Goal: Check status: Check status

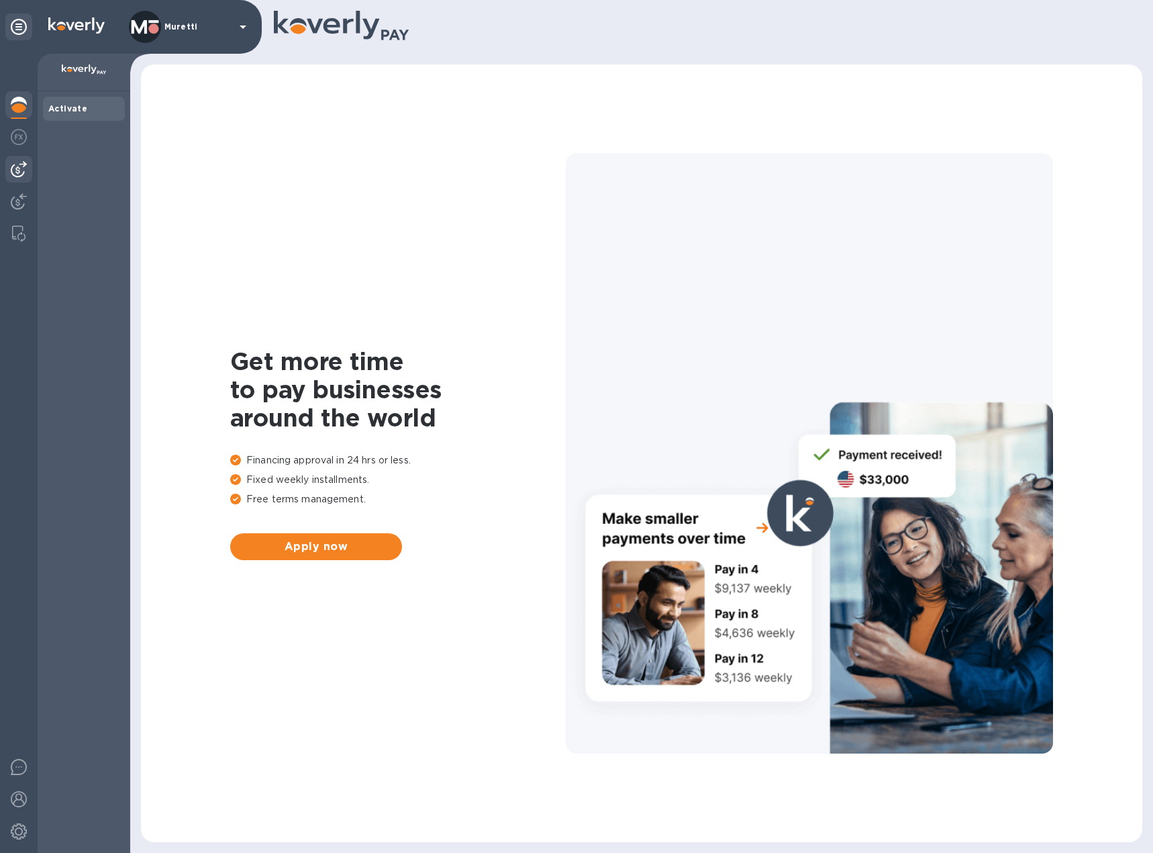
drag, startPoint x: 17, startPoint y: 162, endPoint x: 23, endPoint y: 166, distance: 7.1
click at [19, 162] on img at bounding box center [19, 169] width 16 height 16
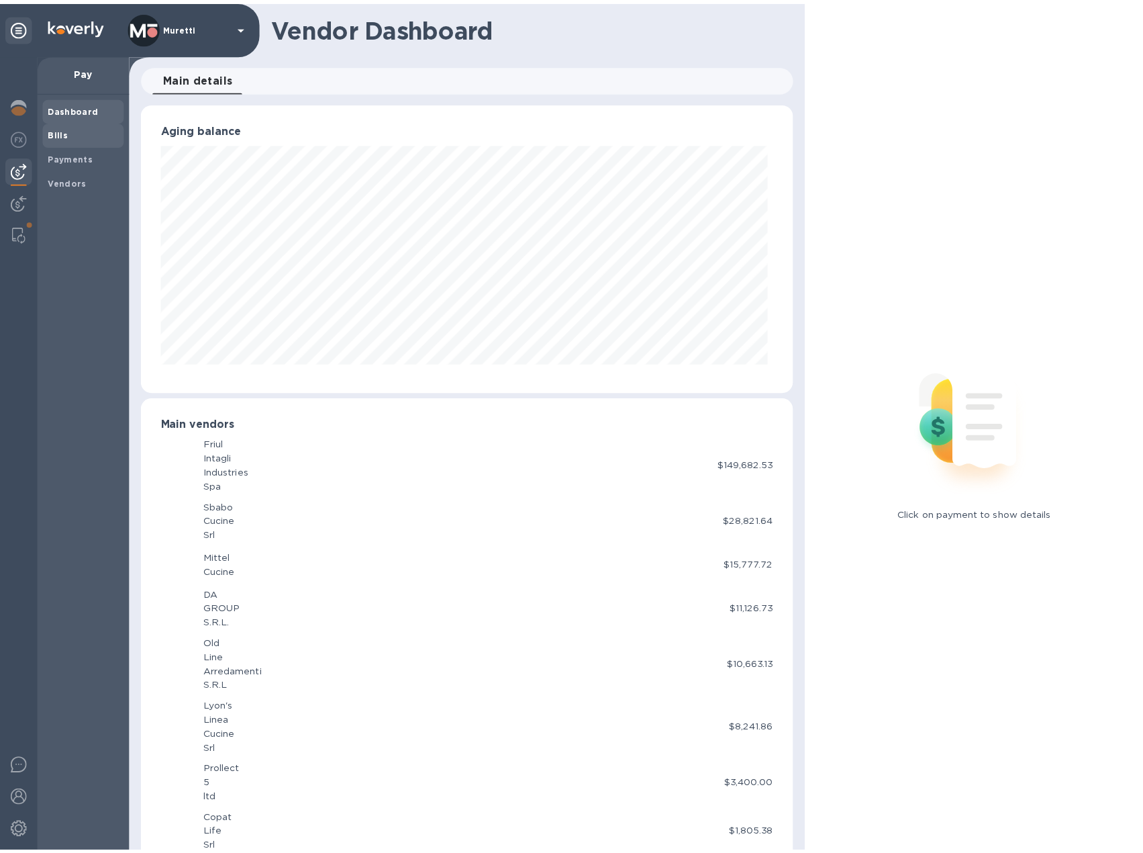
scroll to position [290, 653]
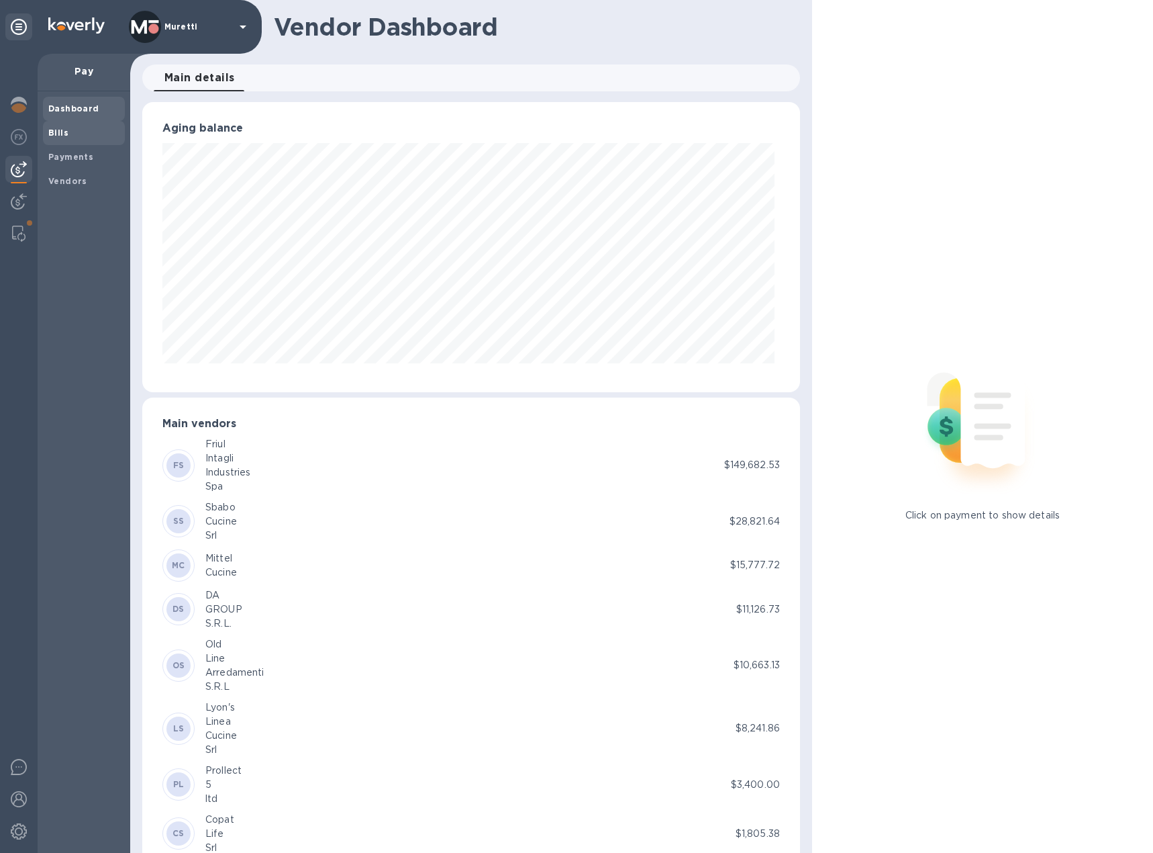
click at [63, 138] on span "Bills" at bounding box center [58, 132] width 20 height 13
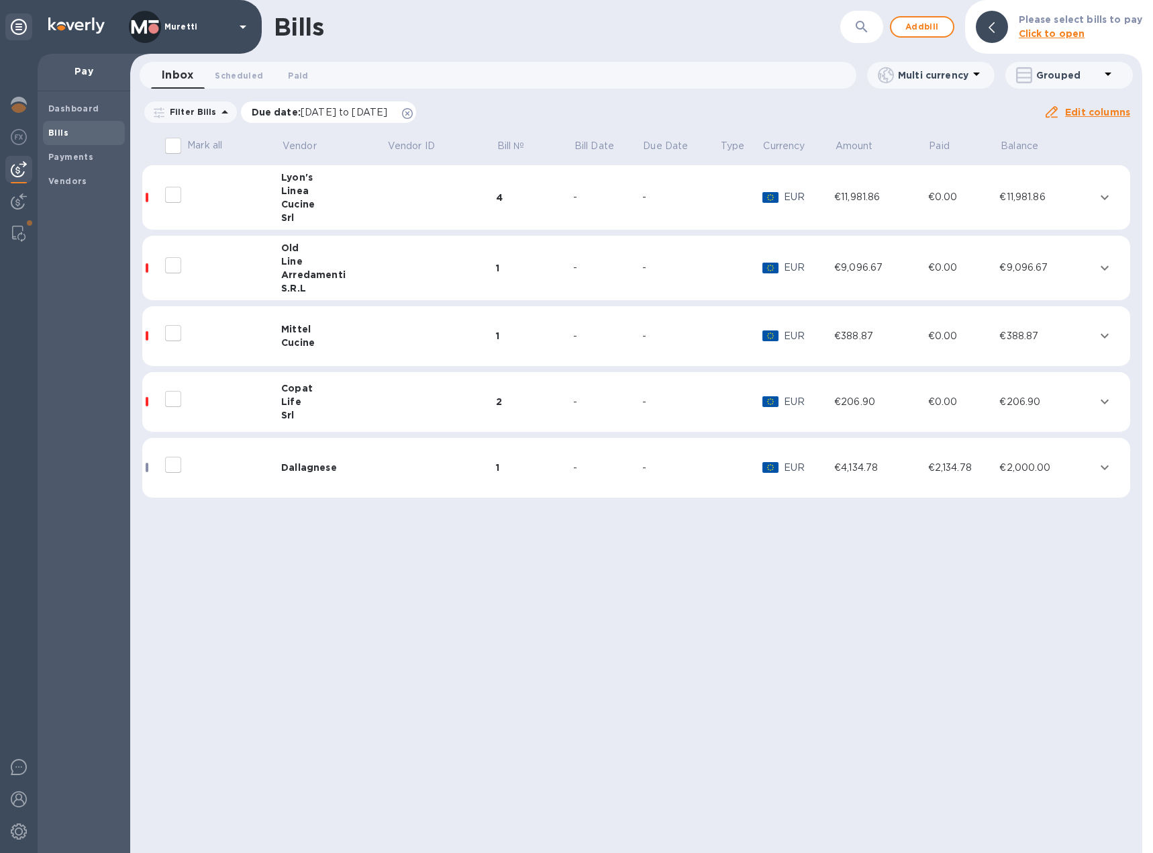
click at [413, 111] on icon at bounding box center [407, 113] width 11 height 11
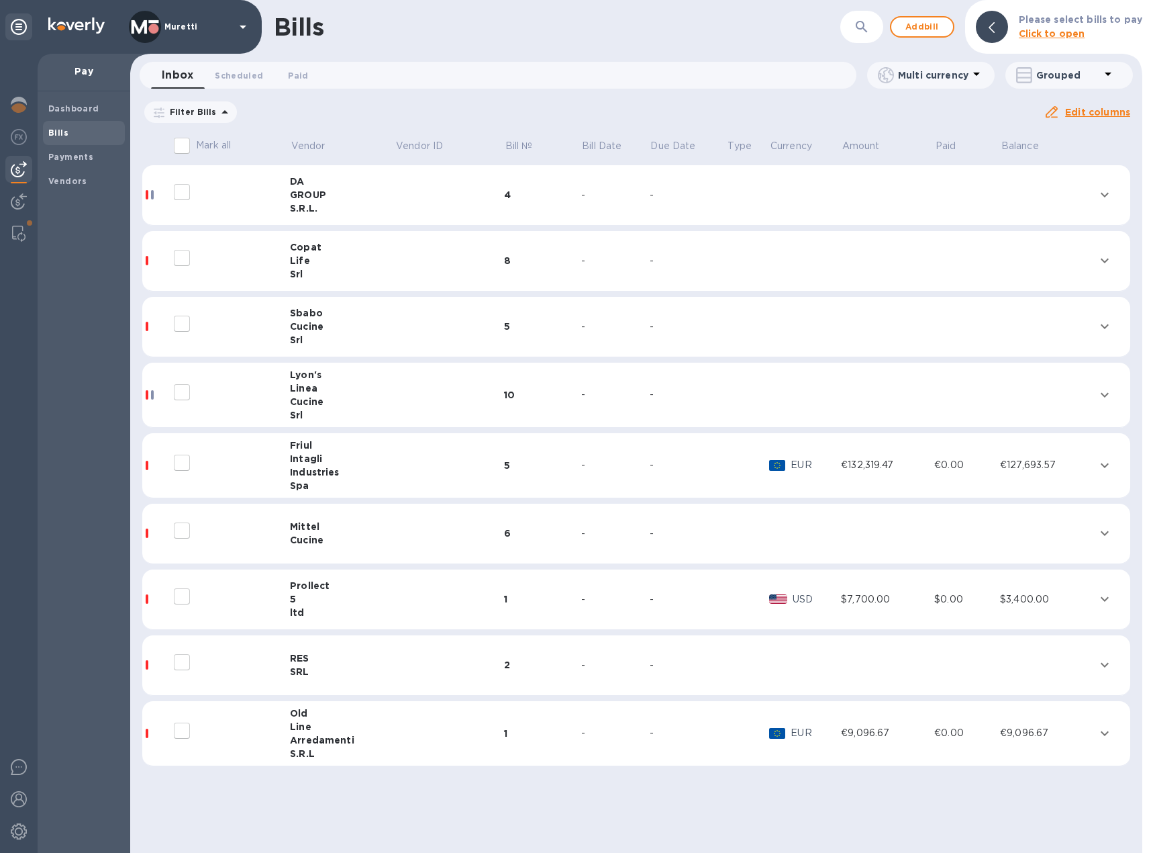
click at [326, 191] on div "GROUP" at bounding box center [342, 194] width 105 height 13
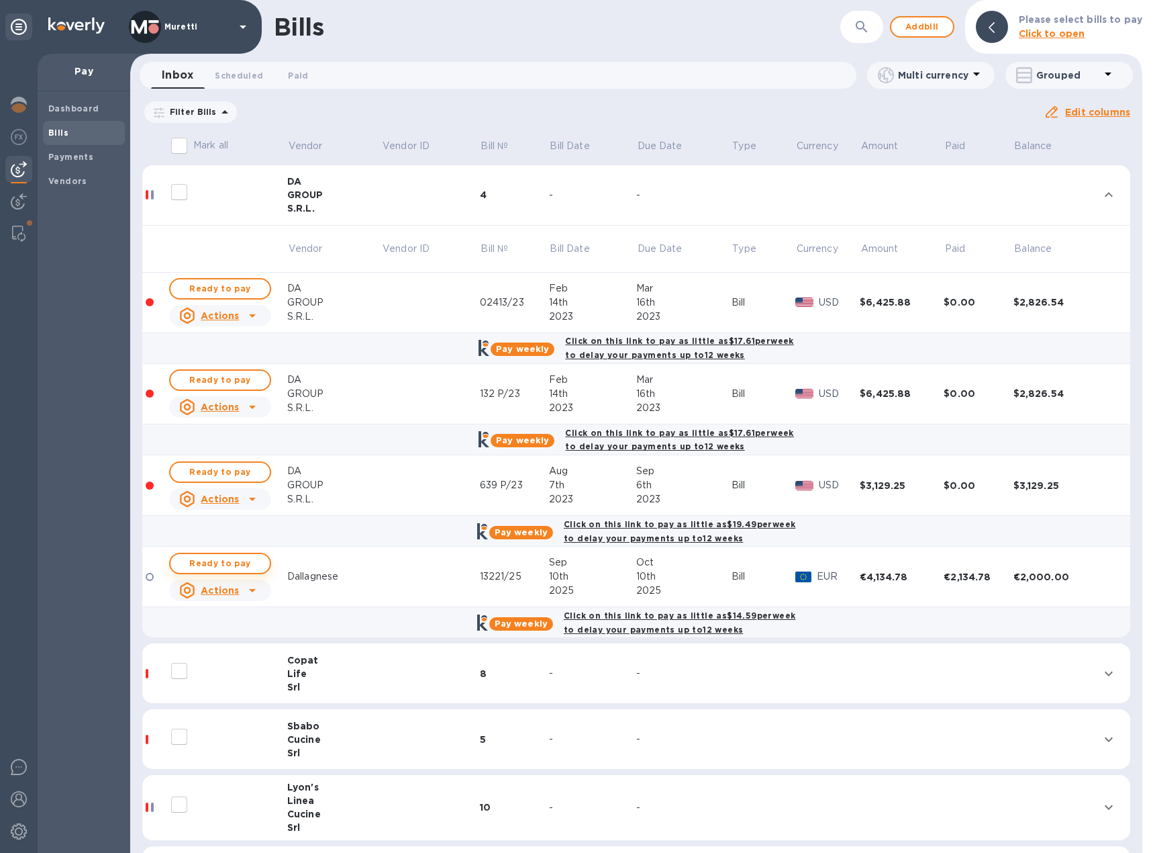
click at [241, 564] on span "Ready to pay" at bounding box center [220, 563] width 78 height 16
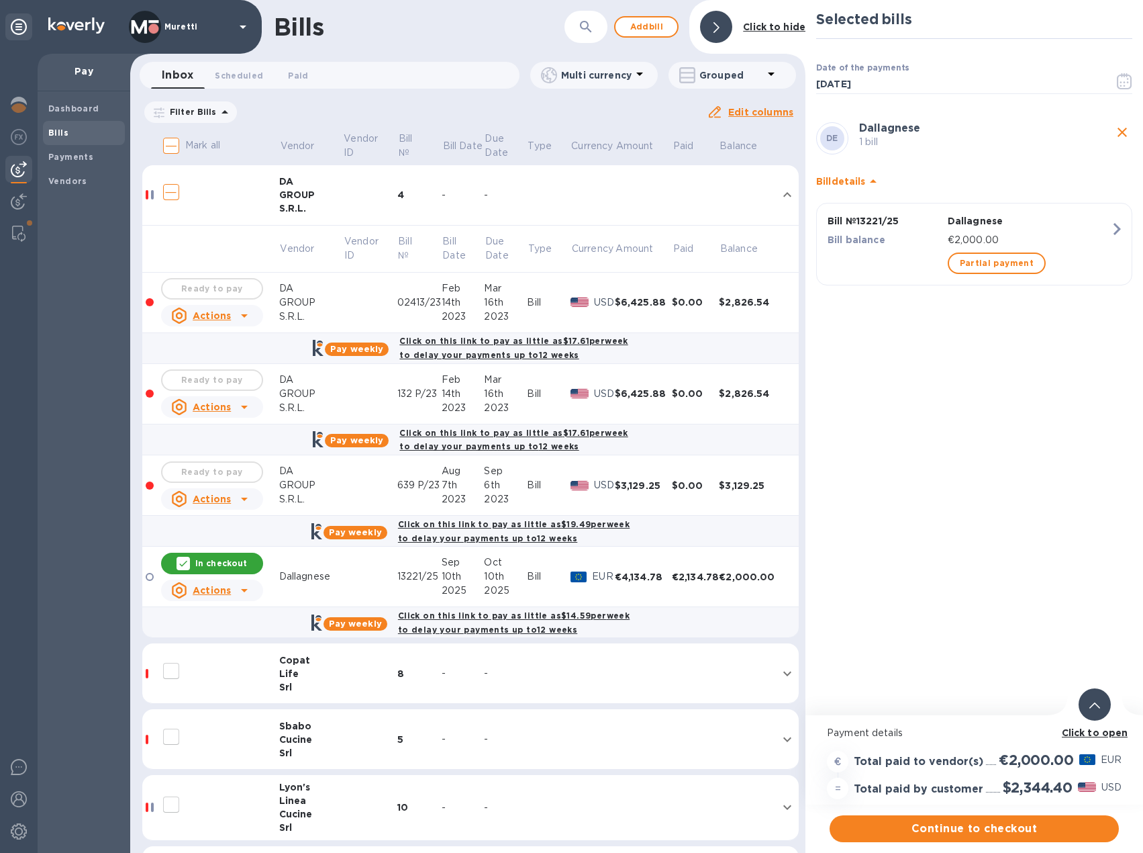
click at [1100, 702] on div at bounding box center [1095, 704] width 32 height 32
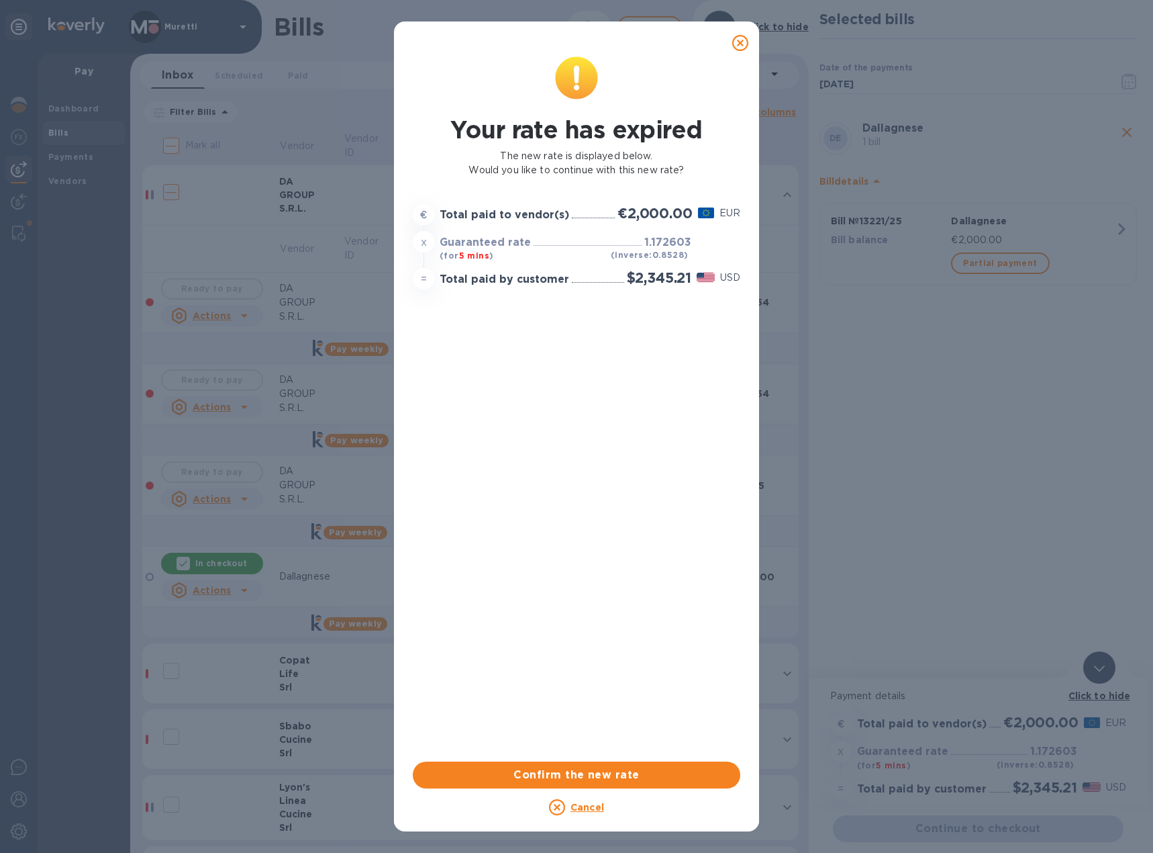
click at [740, 44] on icon at bounding box center [740, 43] width 16 height 16
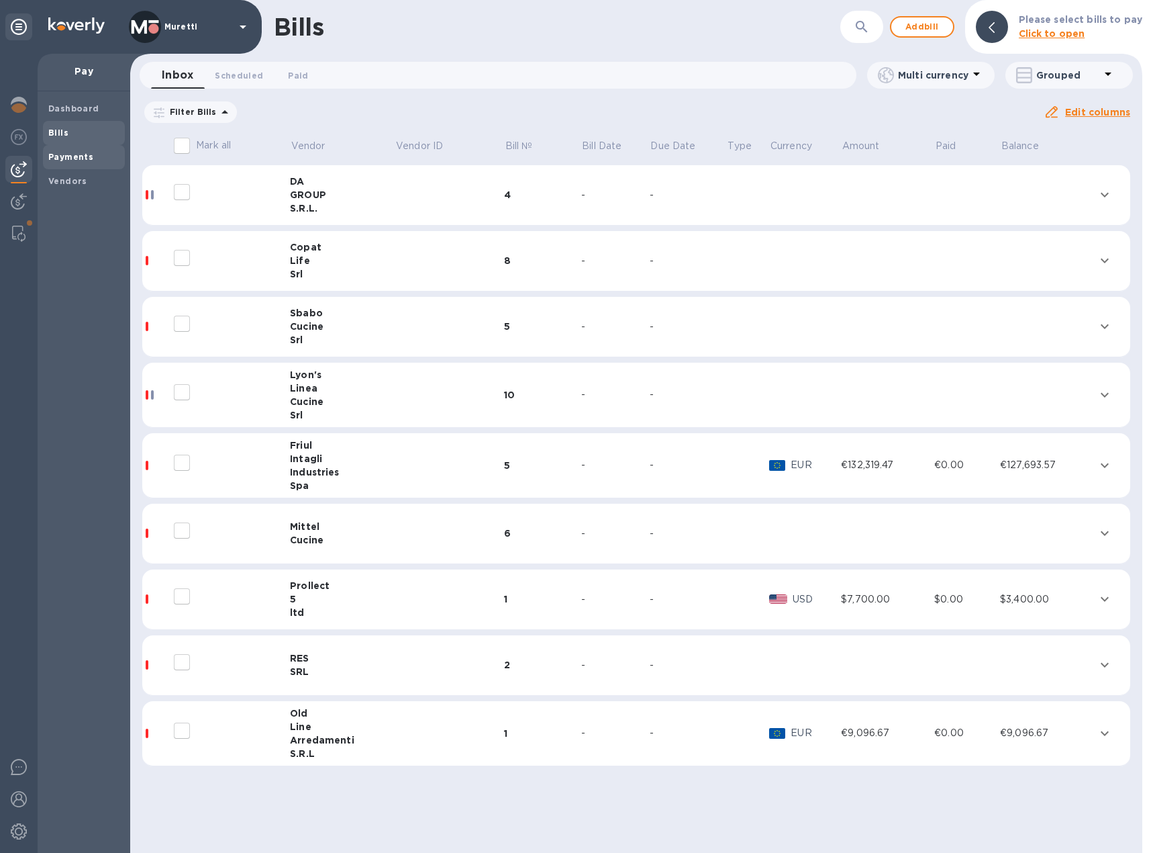
click at [64, 154] on b "Payments" at bounding box center [70, 157] width 45 height 10
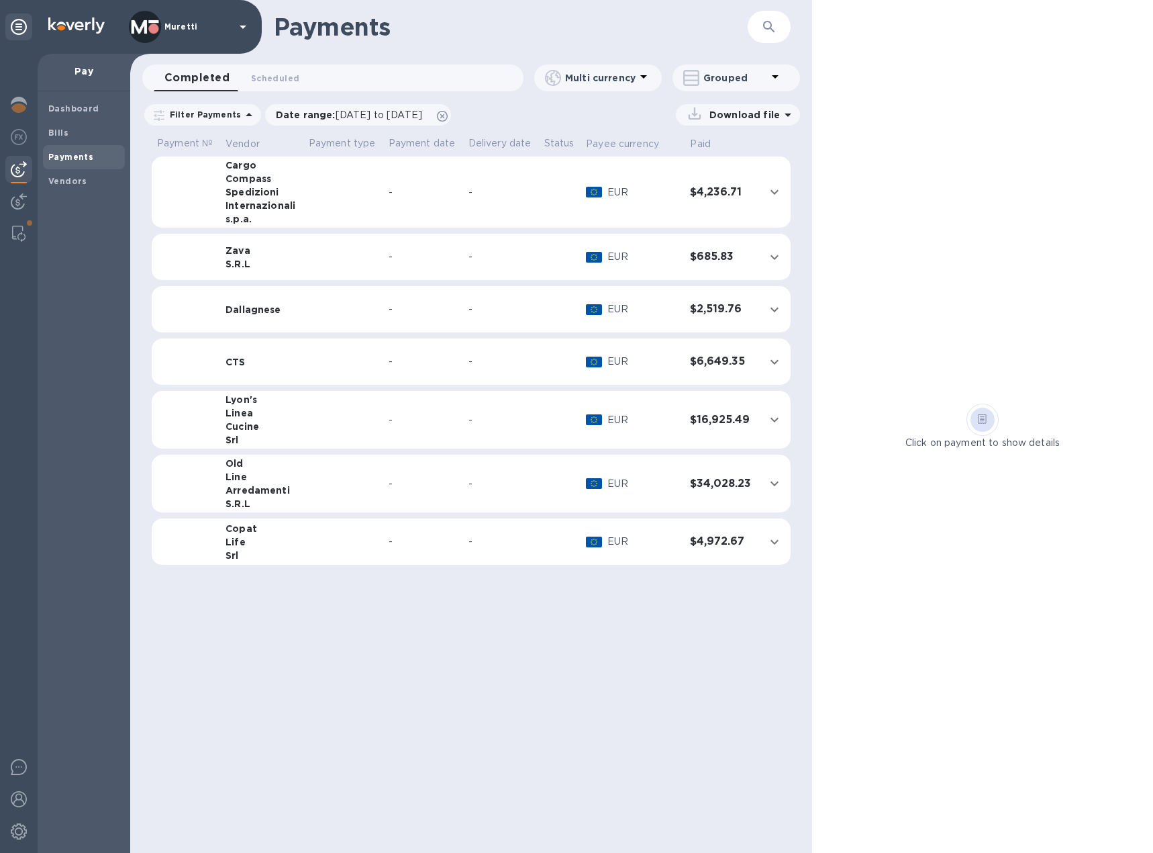
click at [291, 317] on td "Dallagnese" at bounding box center [261, 309] width 83 height 47
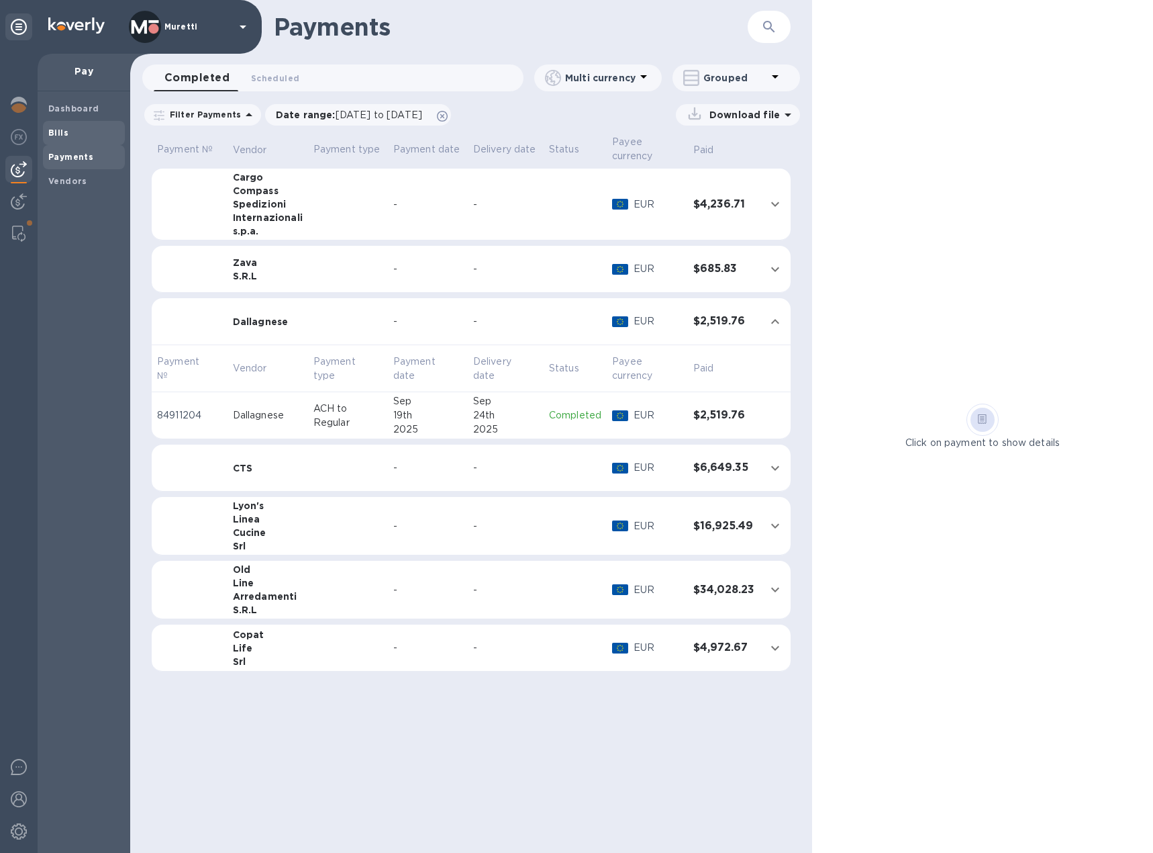
click at [49, 134] on b "Bills" at bounding box center [58, 133] width 20 height 10
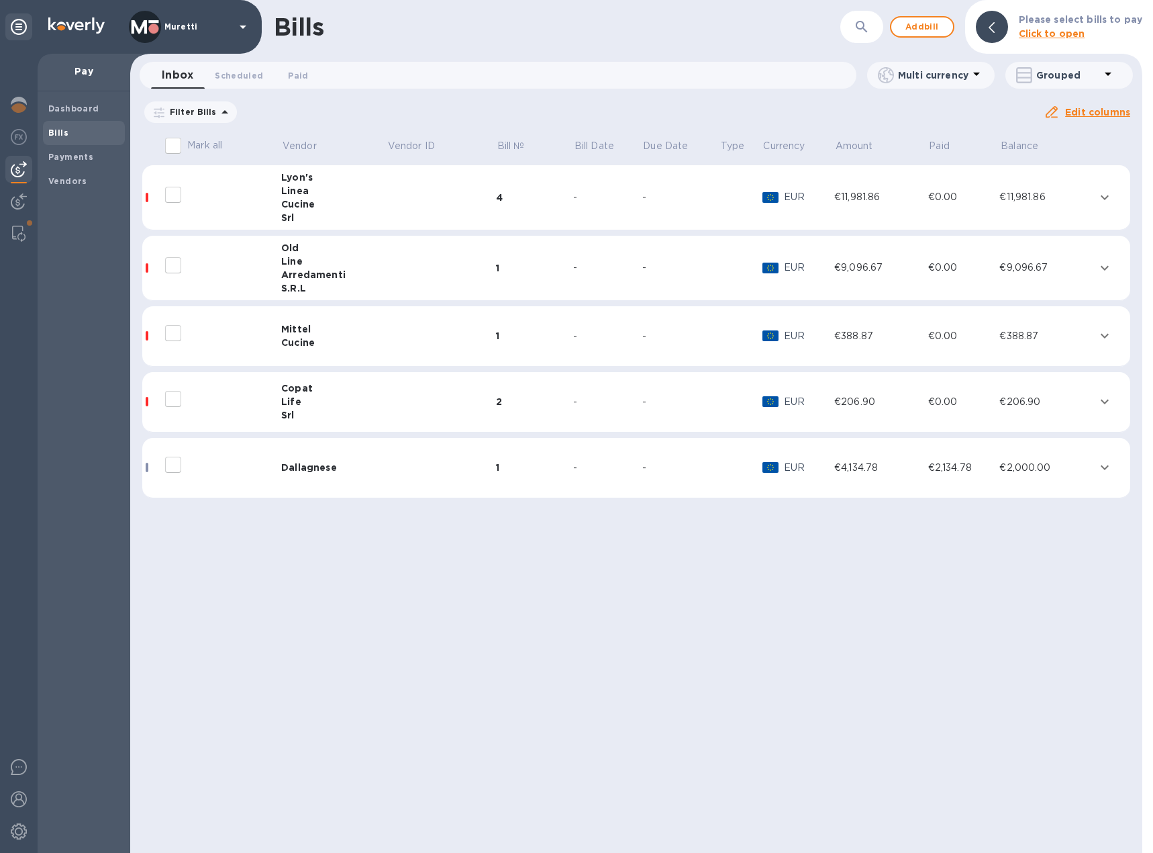
click at [0, 0] on icon at bounding box center [0, 0] width 0 height 0
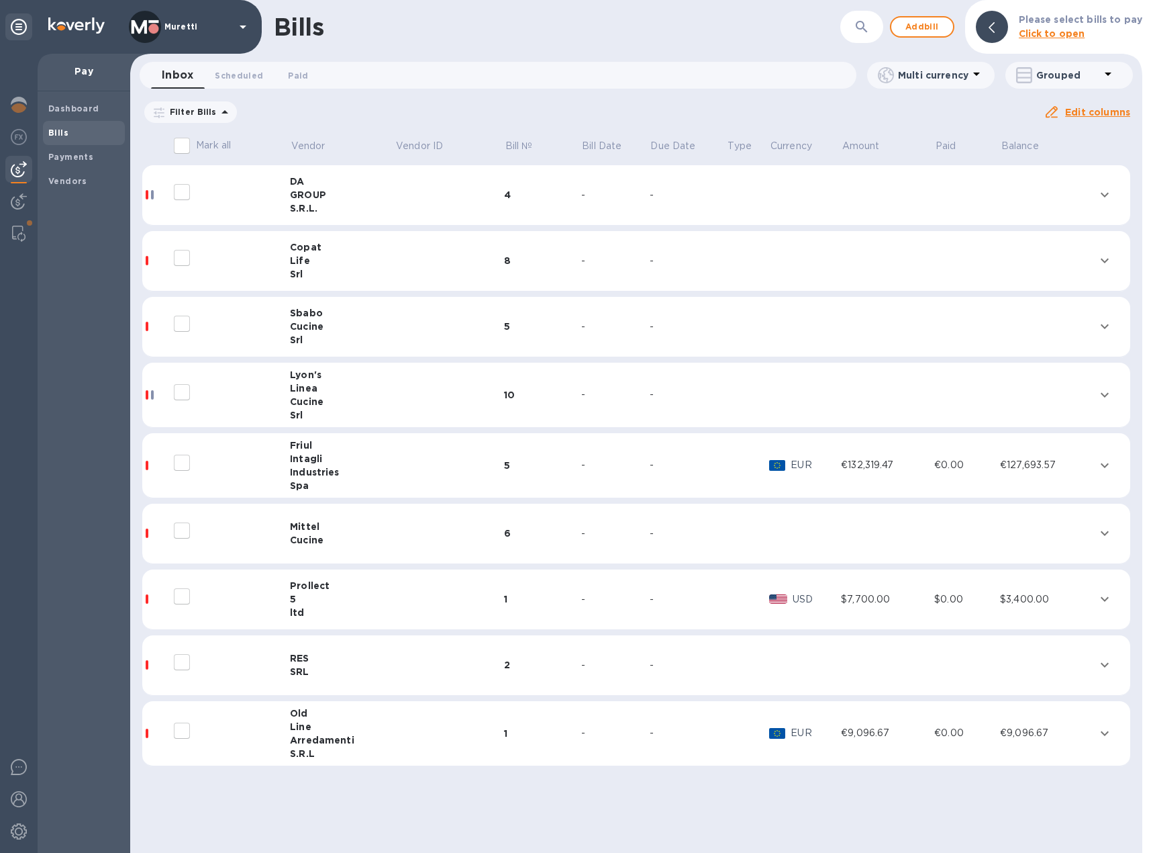
click at [336, 328] on div "Cucine" at bounding box center [342, 326] width 105 height 13
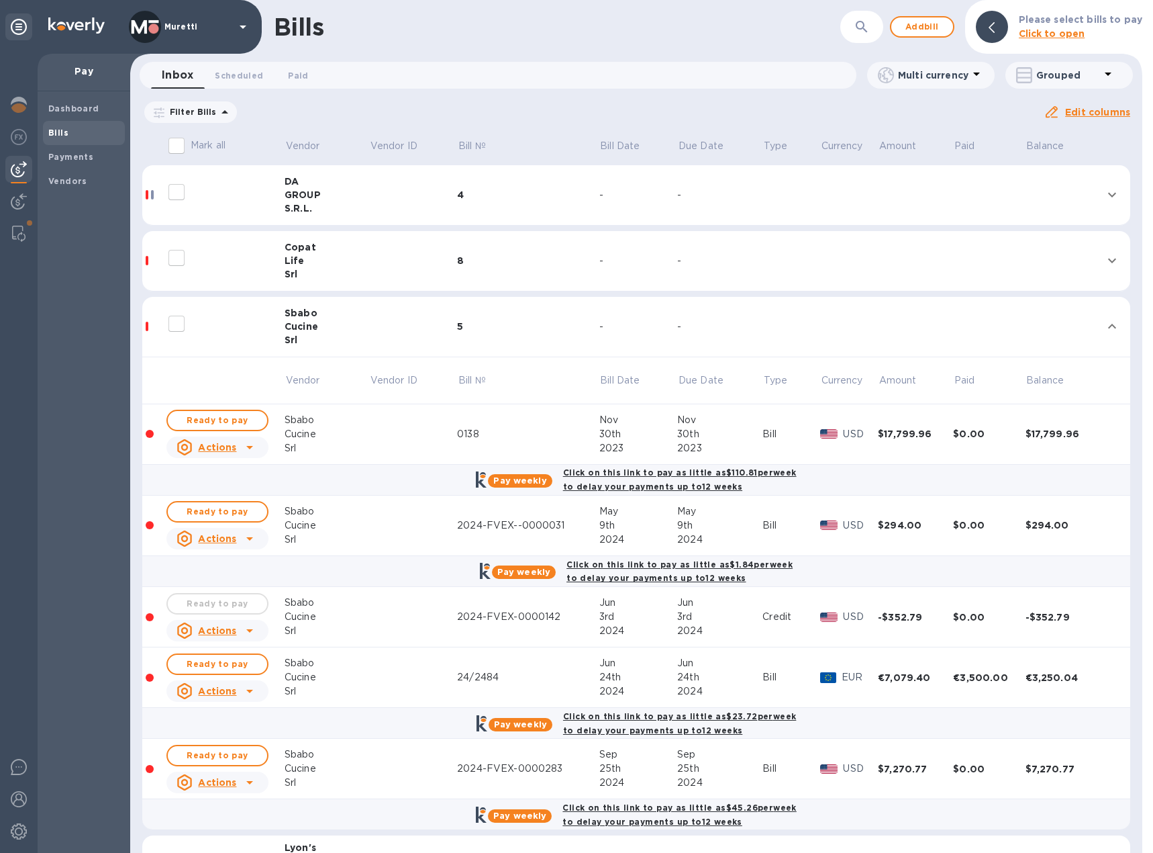
click at [305, 212] on div "S.R.L." at bounding box center [327, 207] width 85 height 13
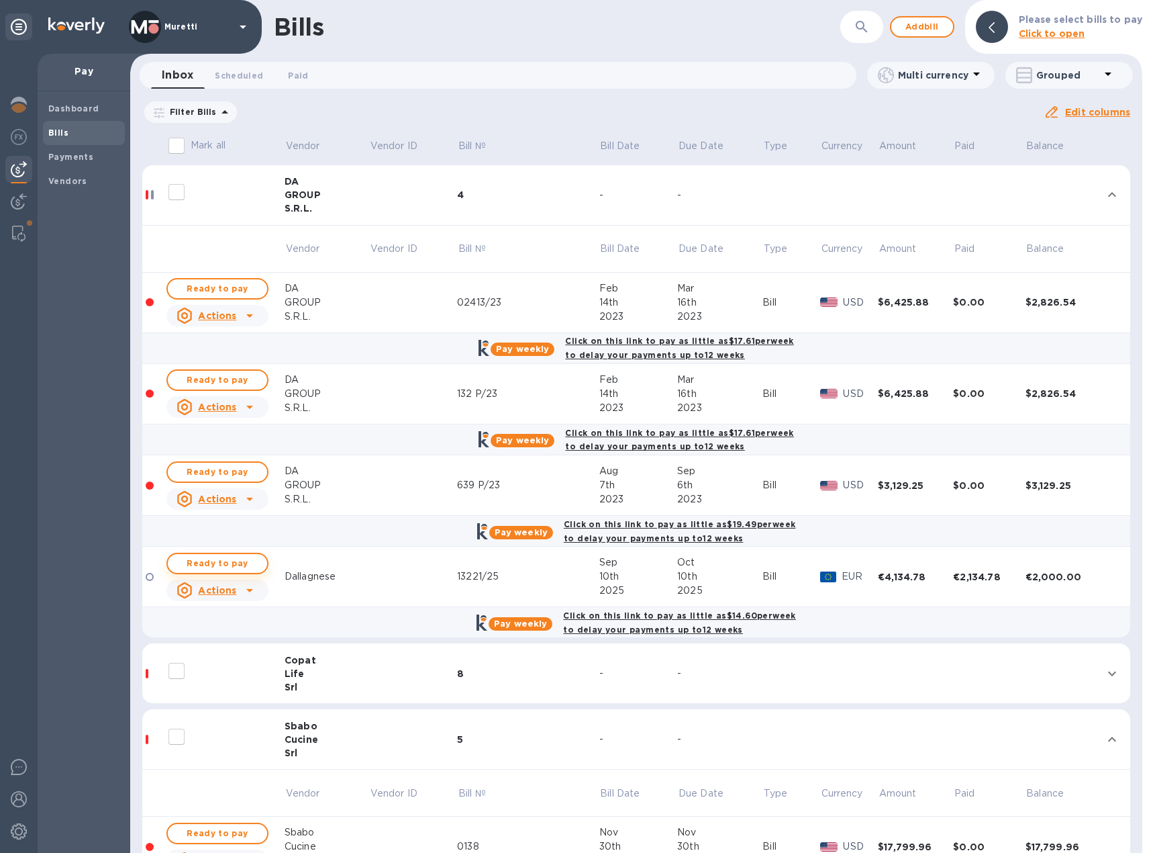
click at [241, 563] on span "Ready to pay" at bounding box center [218, 563] width 78 height 16
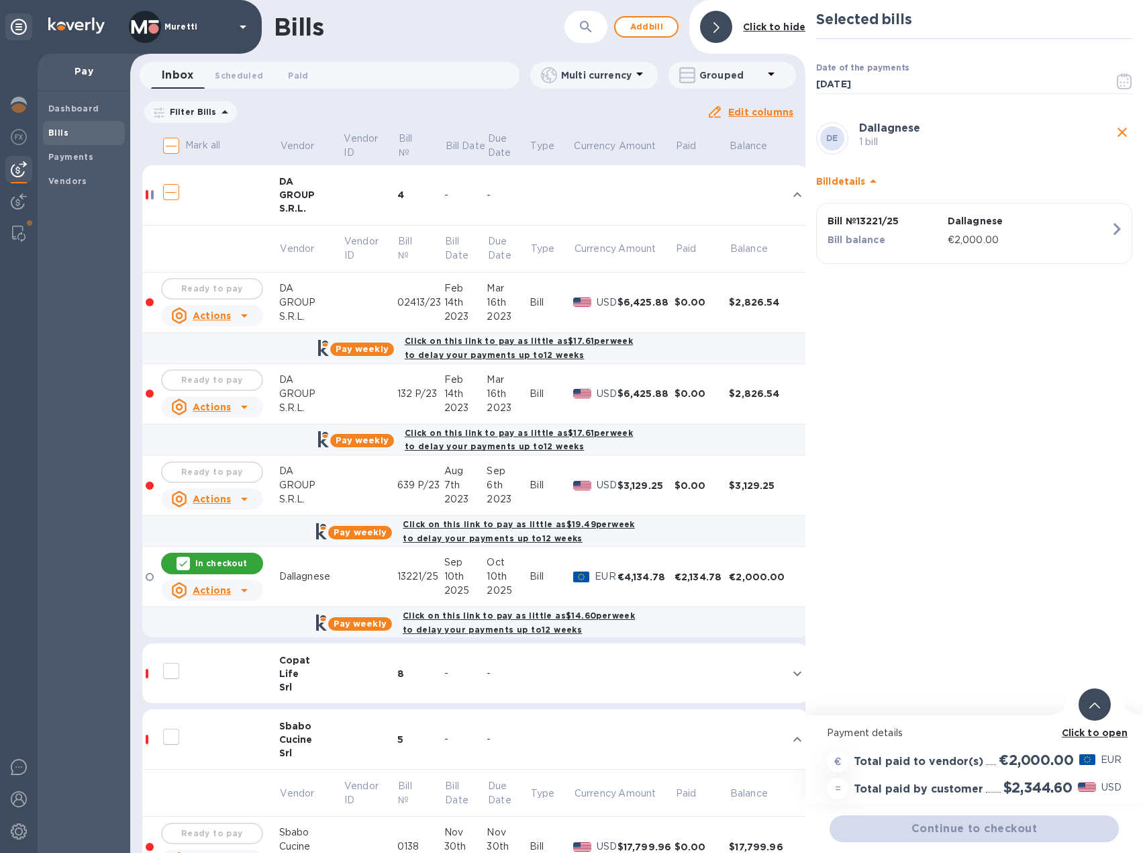
click at [1096, 704] on icon at bounding box center [1095, 705] width 11 height 6
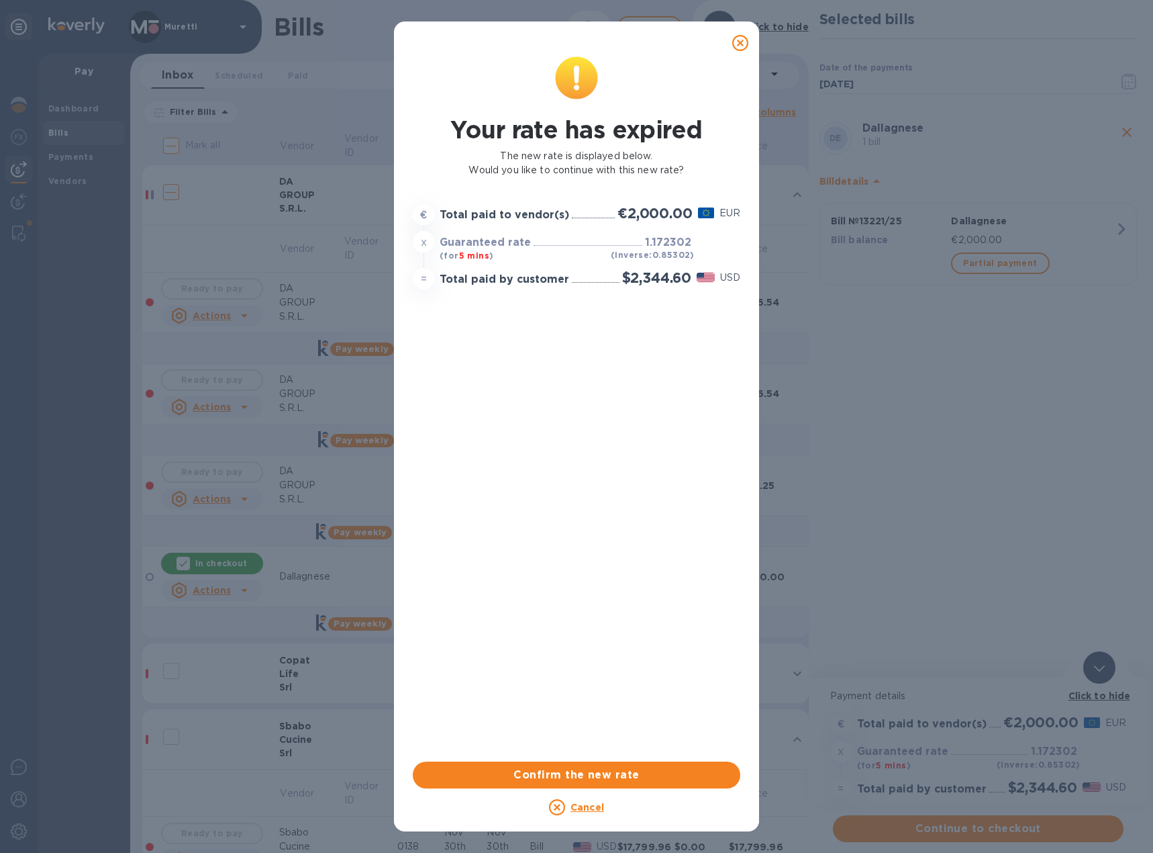
drag, startPoint x: 736, startPoint y: 42, endPoint x: 463, endPoint y: 128, distance: 286.0
click at [736, 42] on icon at bounding box center [740, 43] width 16 height 16
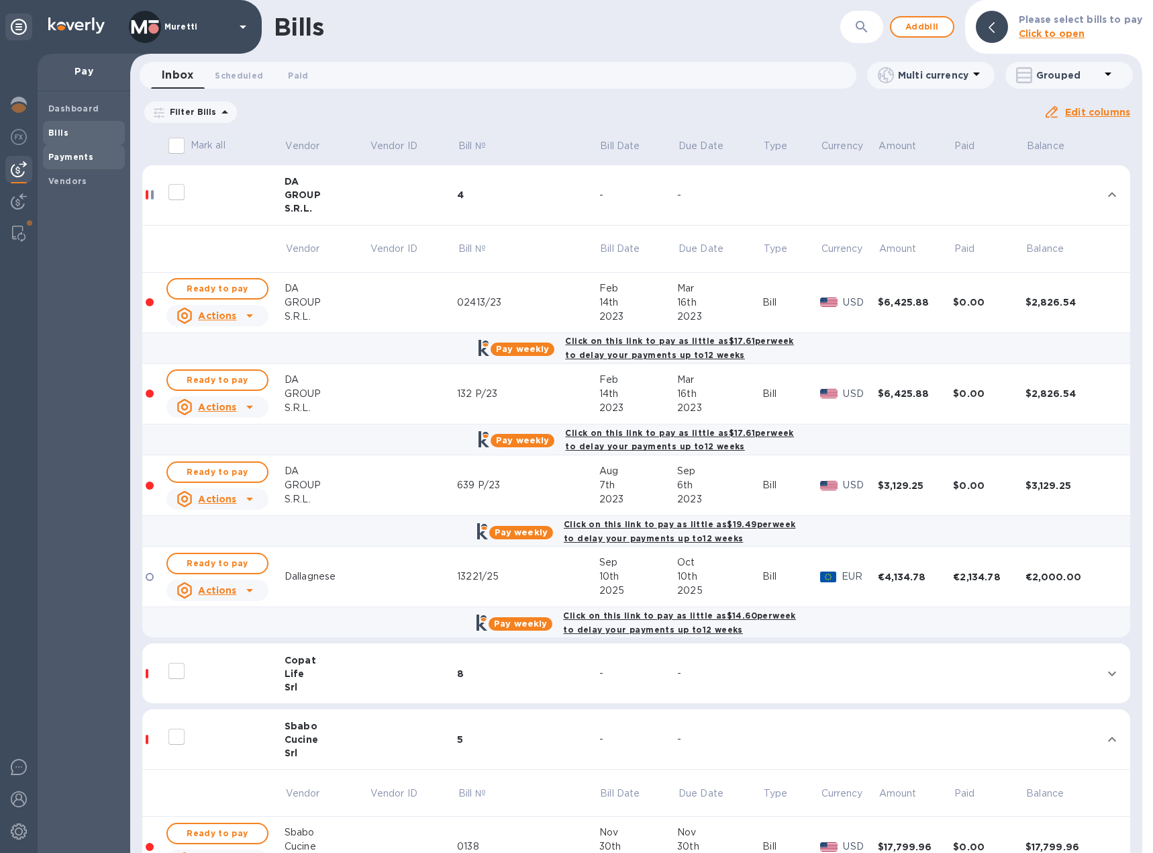
click at [98, 154] on span "Payments" at bounding box center [83, 156] width 71 height 13
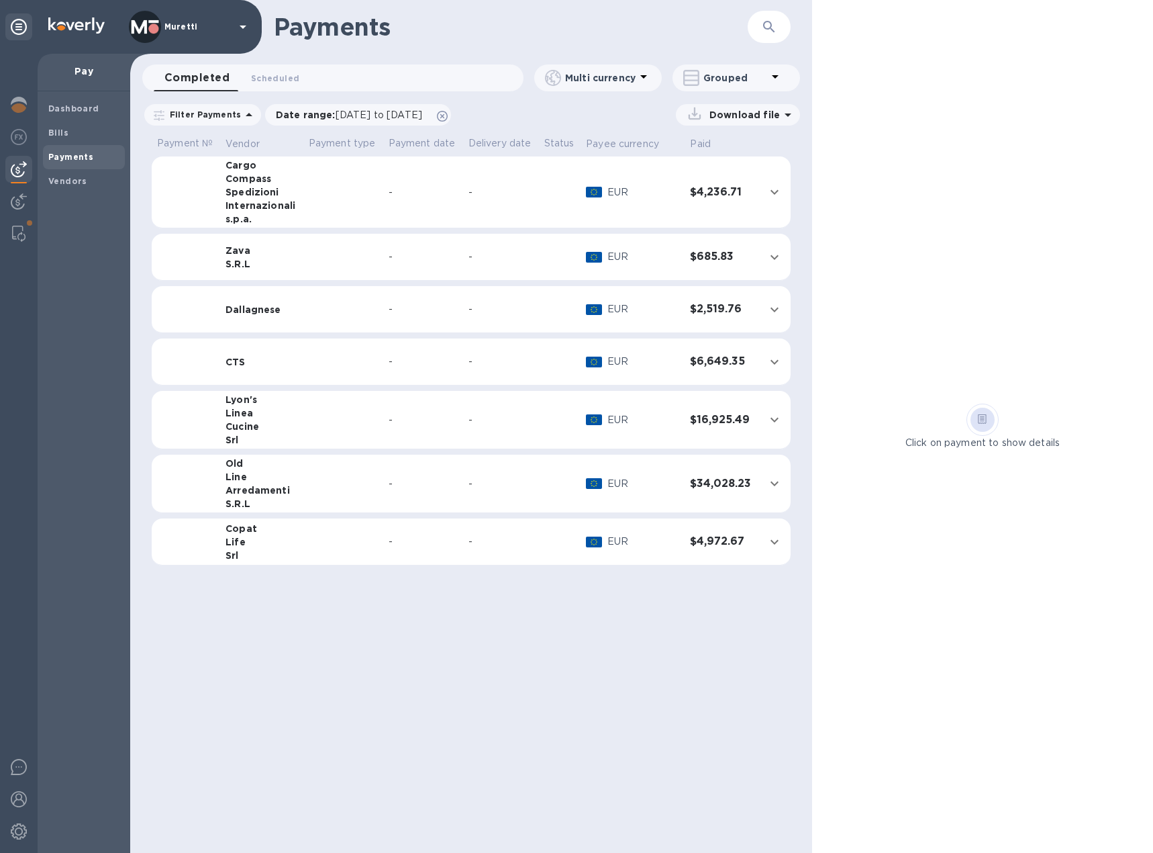
click at [266, 314] on div "Dallagnese" at bounding box center [262, 309] width 73 height 13
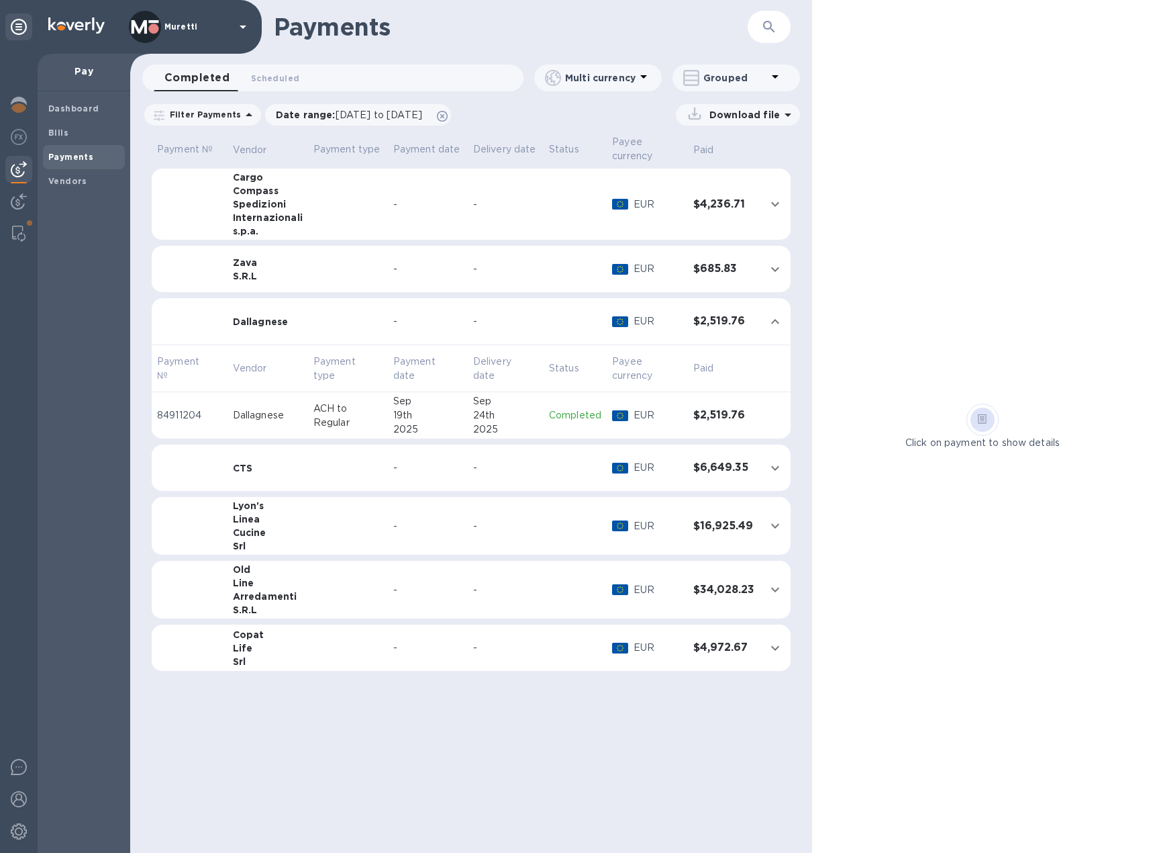
click at [574, 414] on p "Completed" at bounding box center [575, 415] width 52 height 14
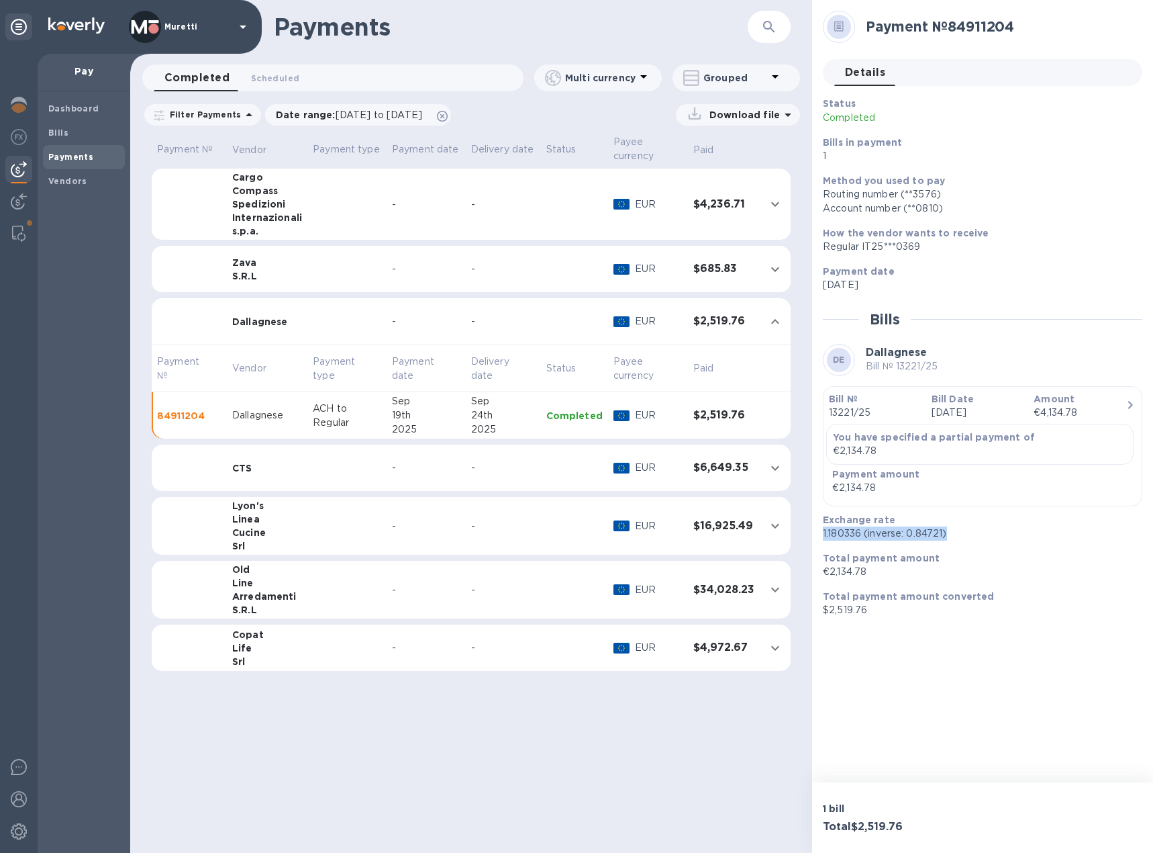
drag, startPoint x: 959, startPoint y: 530, endPoint x: 820, endPoint y: 539, distance: 138.6
click at [820, 539] on div "Exchange rate 1.180336 (inverse: 0.84721)" at bounding box center [978, 527] width 320 height 38
